Goal: Navigation & Orientation: Understand site structure

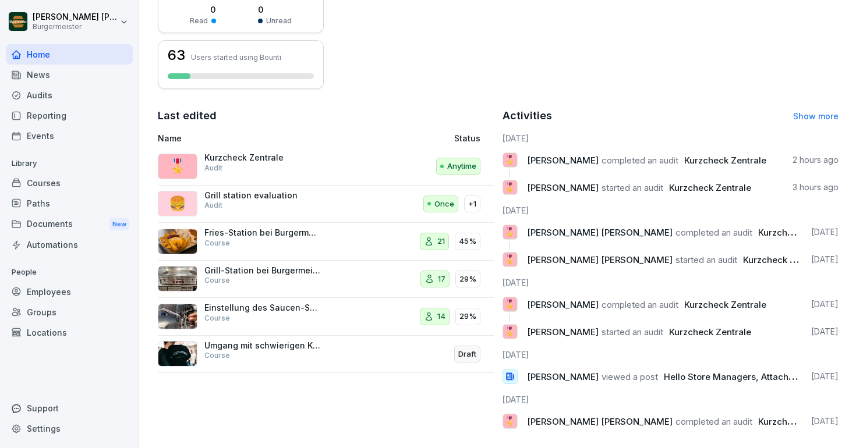
scroll to position [312, 0]
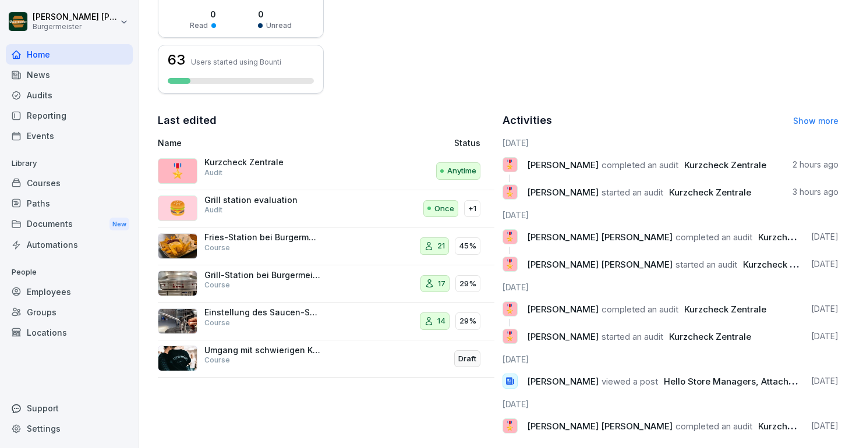
click at [610, 384] on span "viewed a post" at bounding box center [630, 381] width 56 height 11
click at [564, 382] on span "[PERSON_NAME]" at bounding box center [563, 381] width 72 height 11
click at [505, 383] on icon at bounding box center [510, 381] width 10 height 10
click at [48, 82] on div "News" at bounding box center [69, 75] width 127 height 20
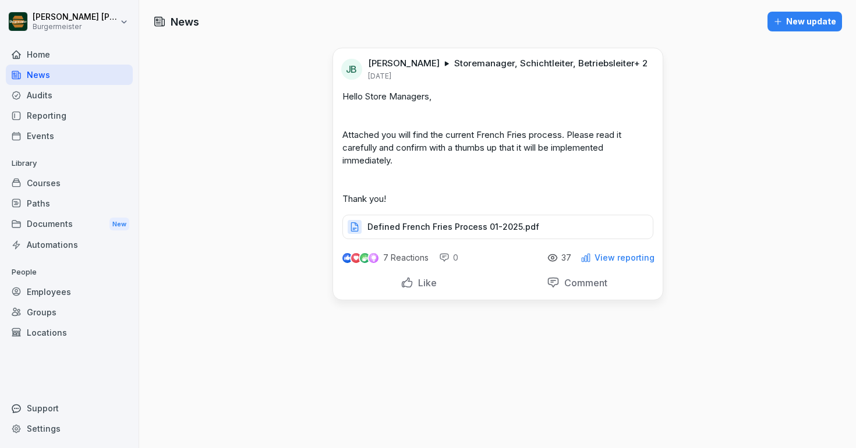
click at [46, 97] on div "Audits" at bounding box center [69, 95] width 127 height 20
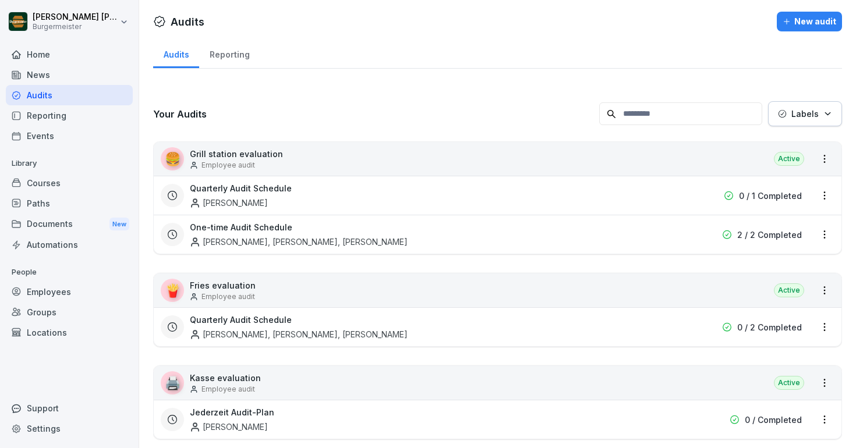
click at [45, 116] on div "Reporting" at bounding box center [69, 115] width 127 height 20
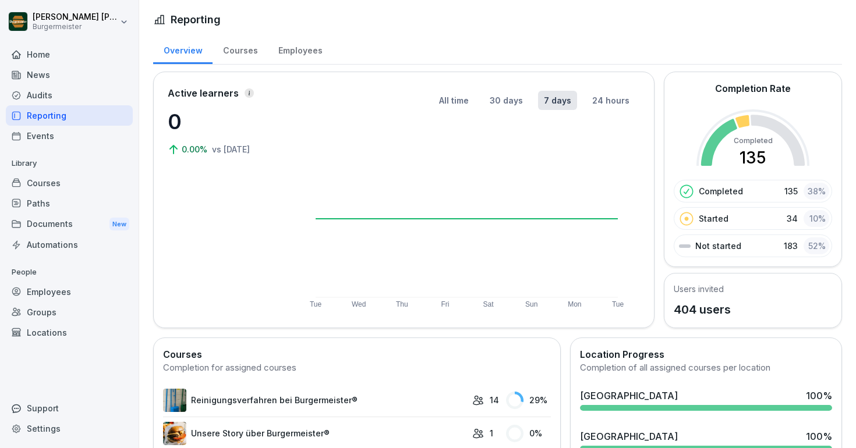
click at [45, 139] on div "Events" at bounding box center [69, 136] width 127 height 20
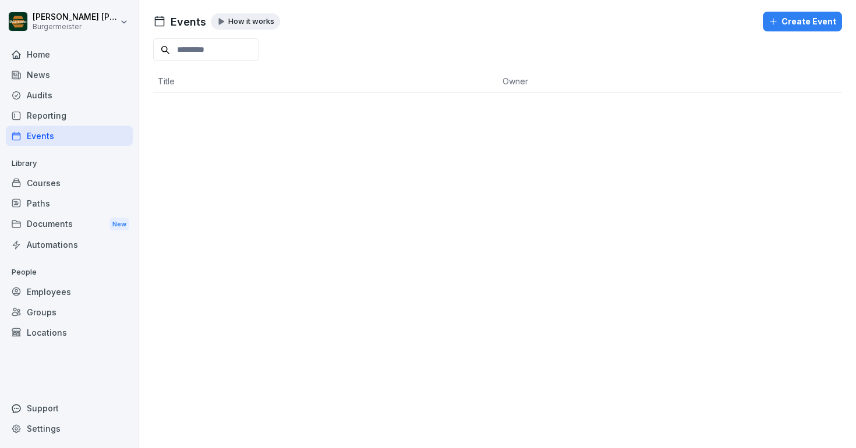
click at [41, 182] on div "Courses" at bounding box center [69, 183] width 127 height 20
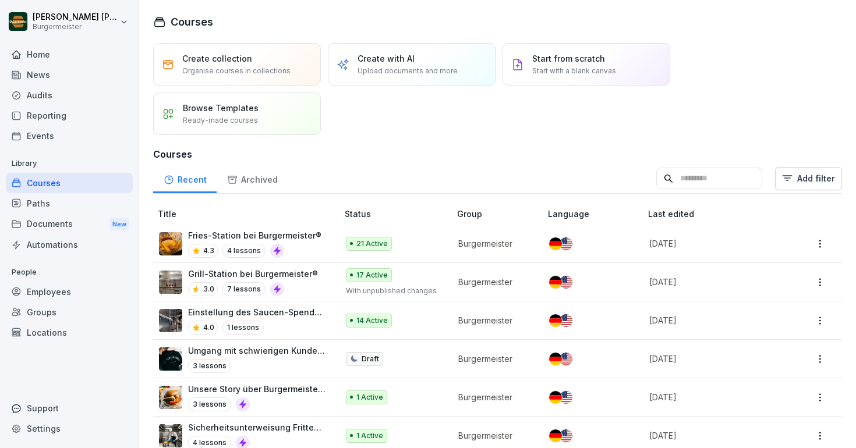
click at [44, 224] on div "Documents New" at bounding box center [69, 225] width 127 height 22
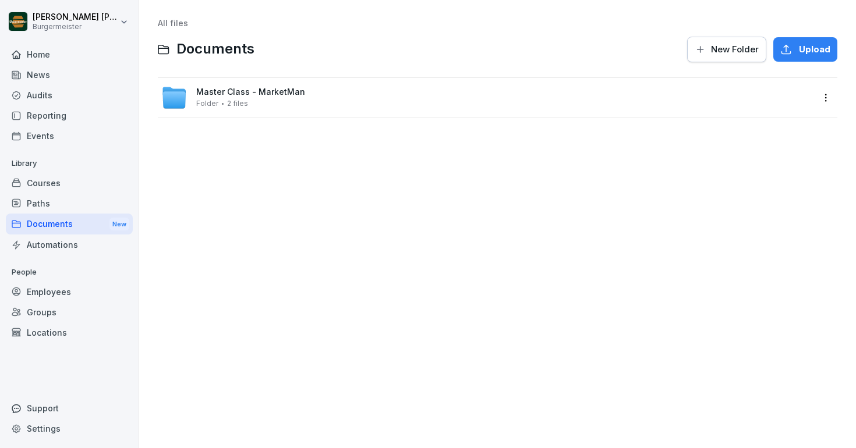
click at [240, 100] on span "2 files" at bounding box center [237, 104] width 21 height 8
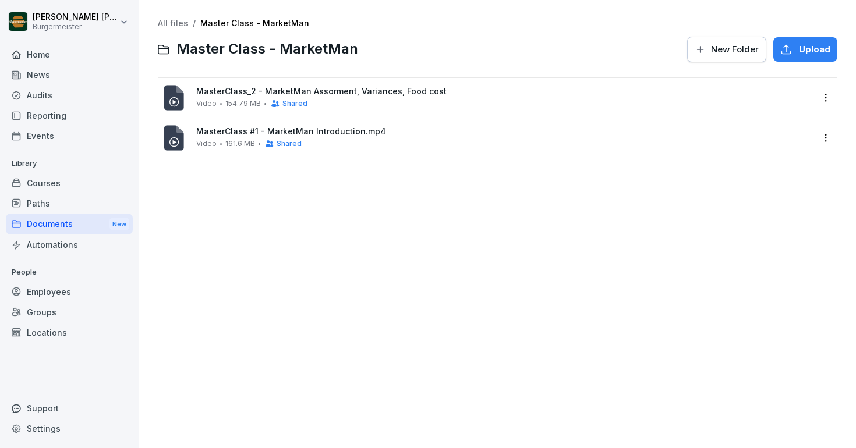
click at [59, 50] on div "Home" at bounding box center [69, 54] width 127 height 20
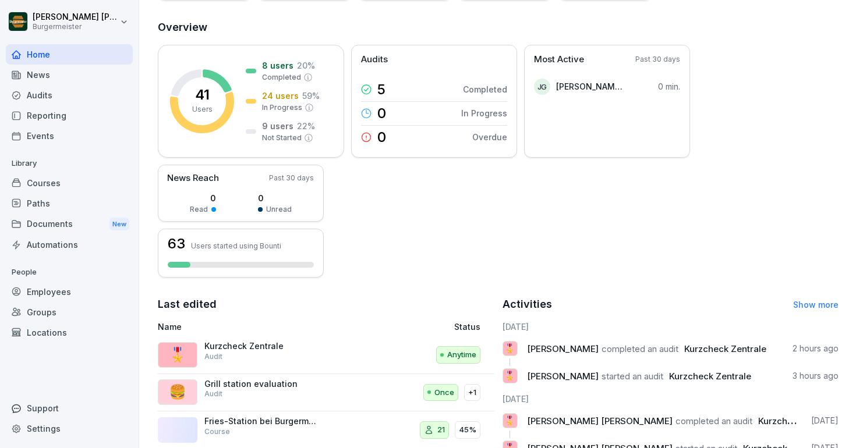
scroll to position [328, 0]
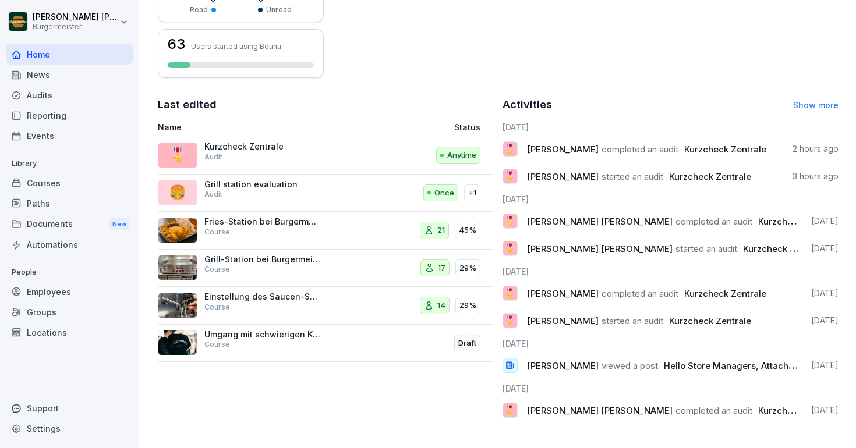
click at [816, 102] on link "Show more" at bounding box center [815, 105] width 45 height 10
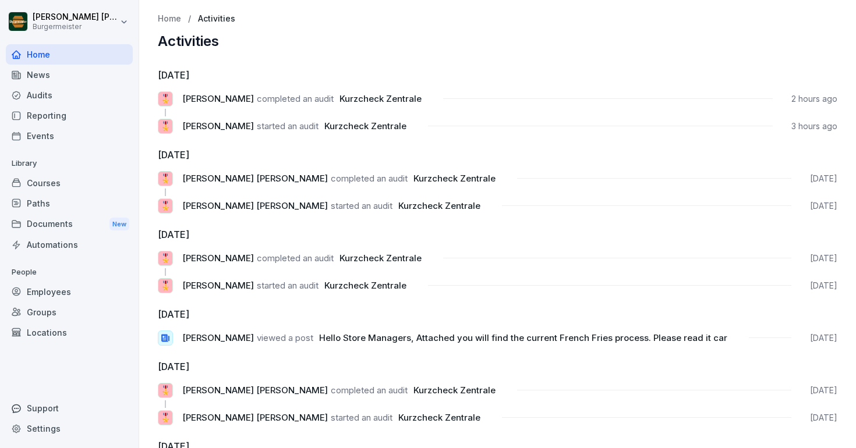
click at [62, 239] on div "Automations" at bounding box center [69, 245] width 127 height 20
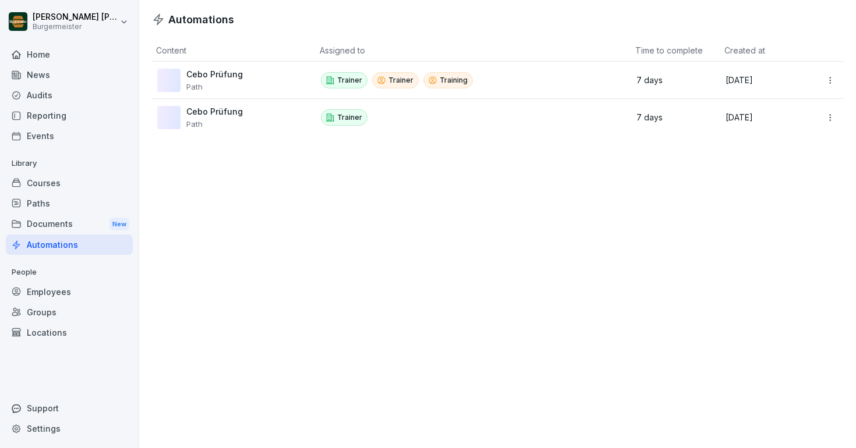
click at [39, 51] on div "Home" at bounding box center [69, 54] width 127 height 20
